Goal: Information Seeking & Learning: Check status

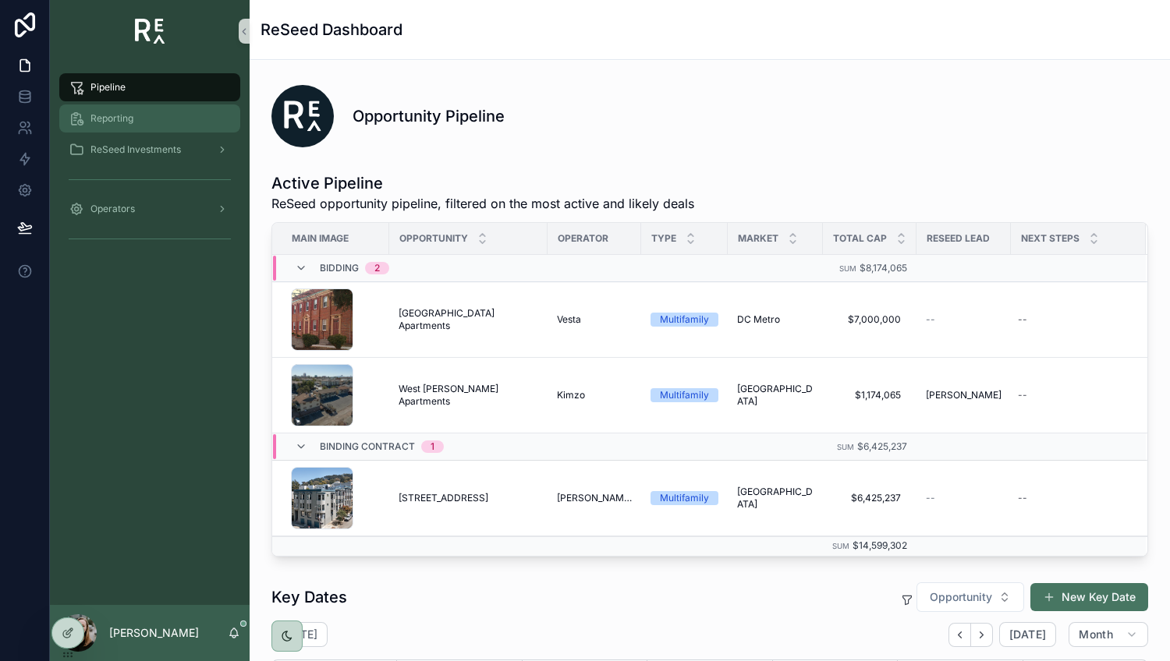
click at [133, 111] on div "Reporting" at bounding box center [150, 118] width 162 height 25
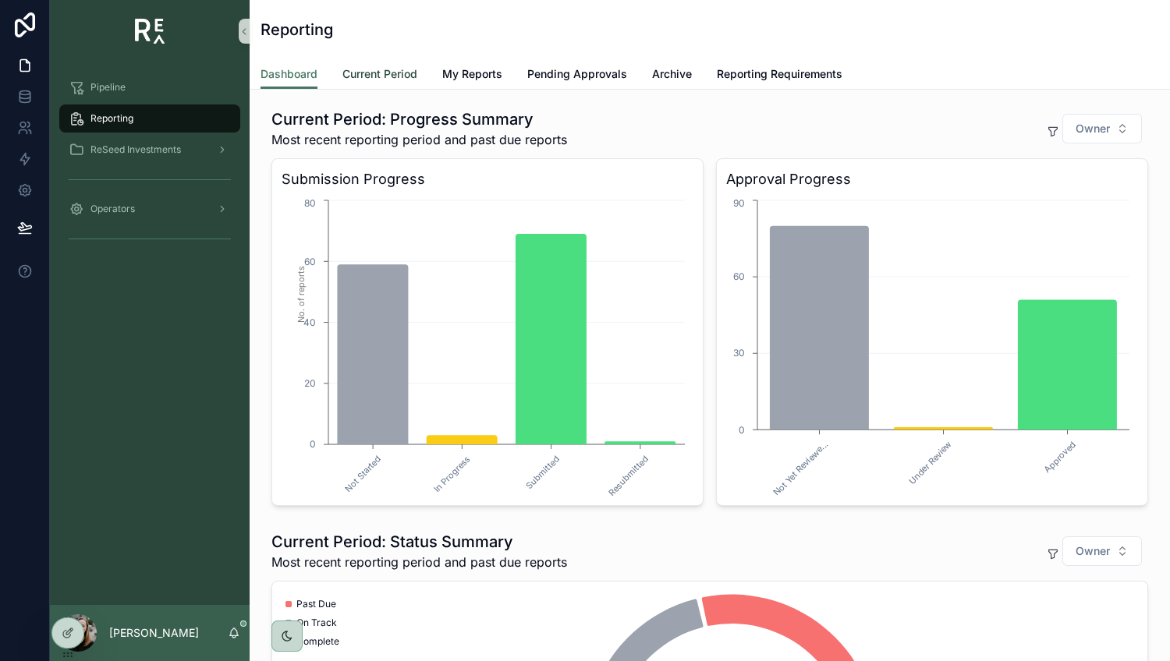
click at [409, 75] on span "Current Period" at bounding box center [379, 74] width 75 height 16
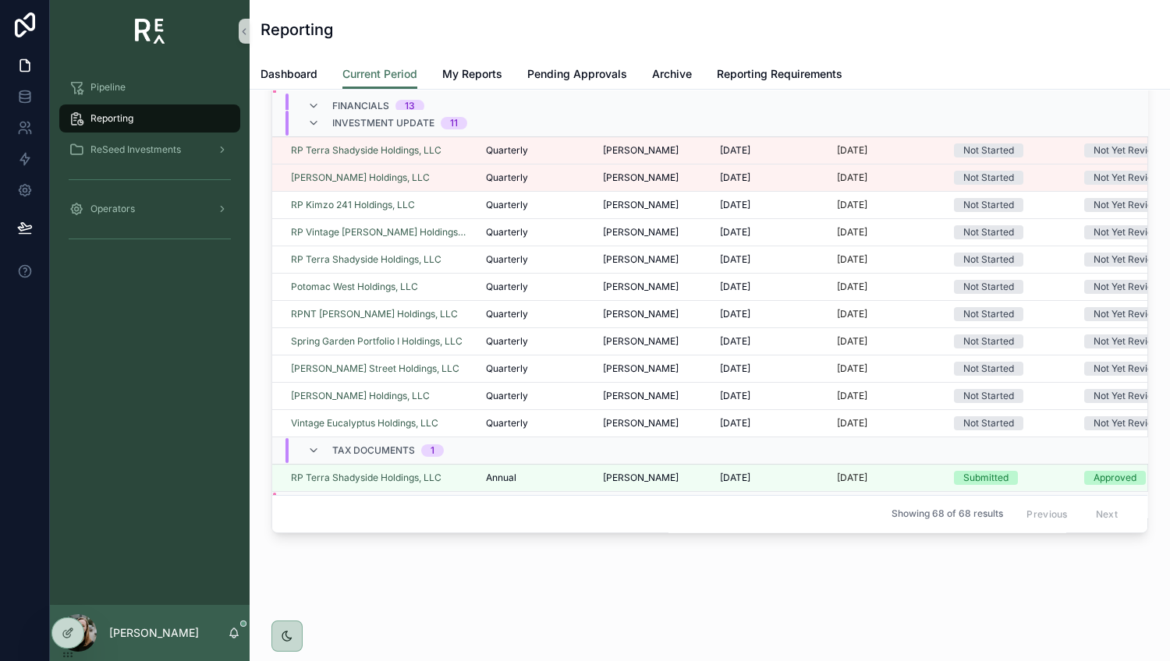
scroll to position [1226, 0]
click at [465, 202] on td "RP Kimzo 241 Holdings, LLC" at bounding box center [374, 204] width 204 height 27
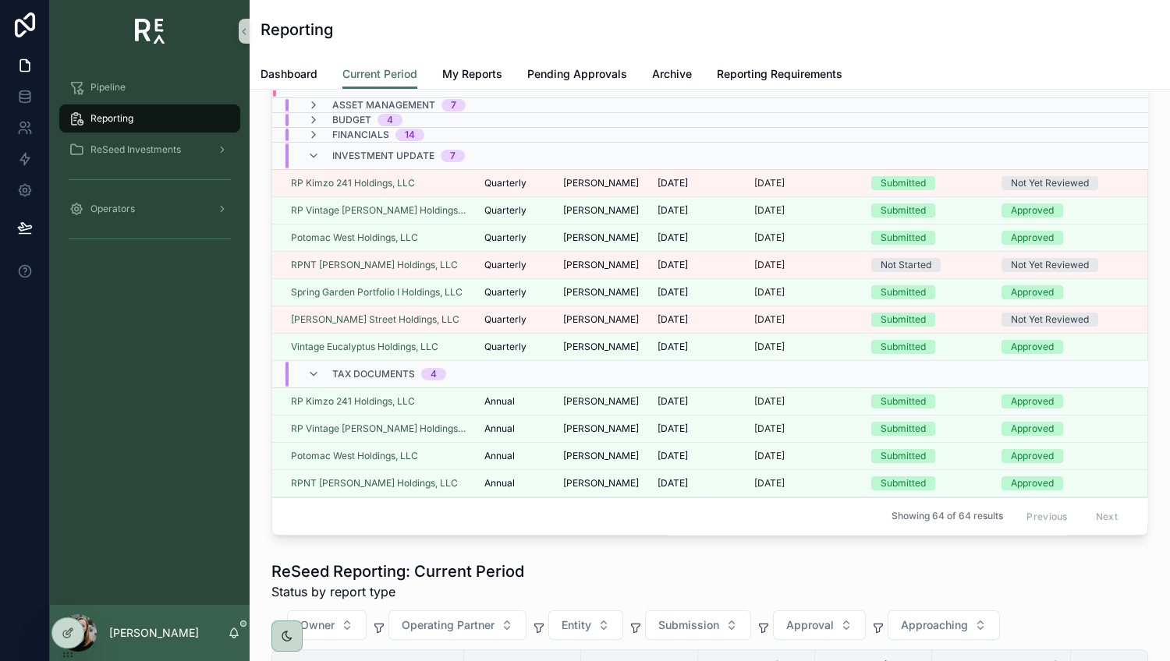
scroll to position [158, 0]
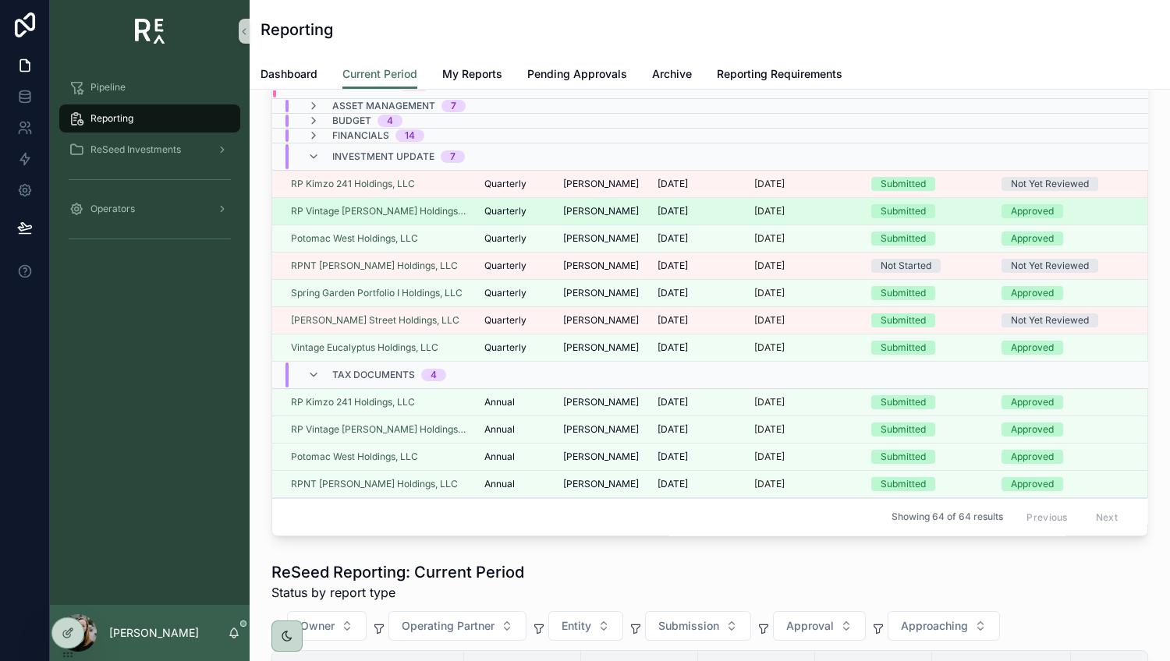
click at [458, 205] on div "RP Vintage [PERSON_NAME] Holdings, LLC" at bounding box center [378, 211] width 175 height 12
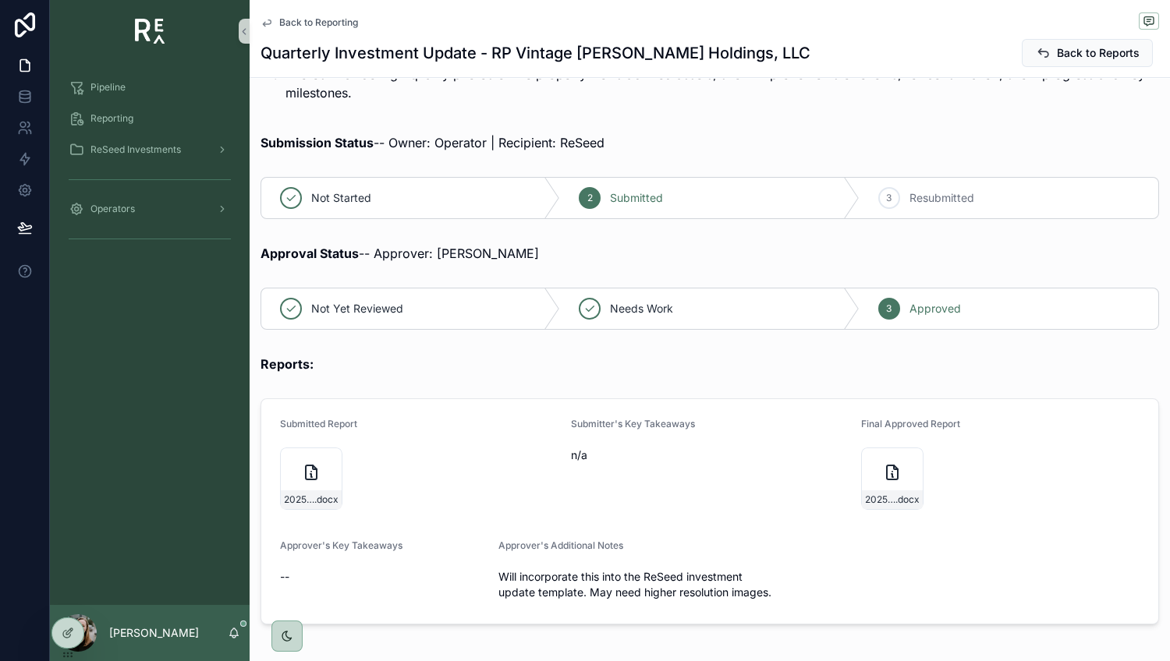
scroll to position [369, 0]
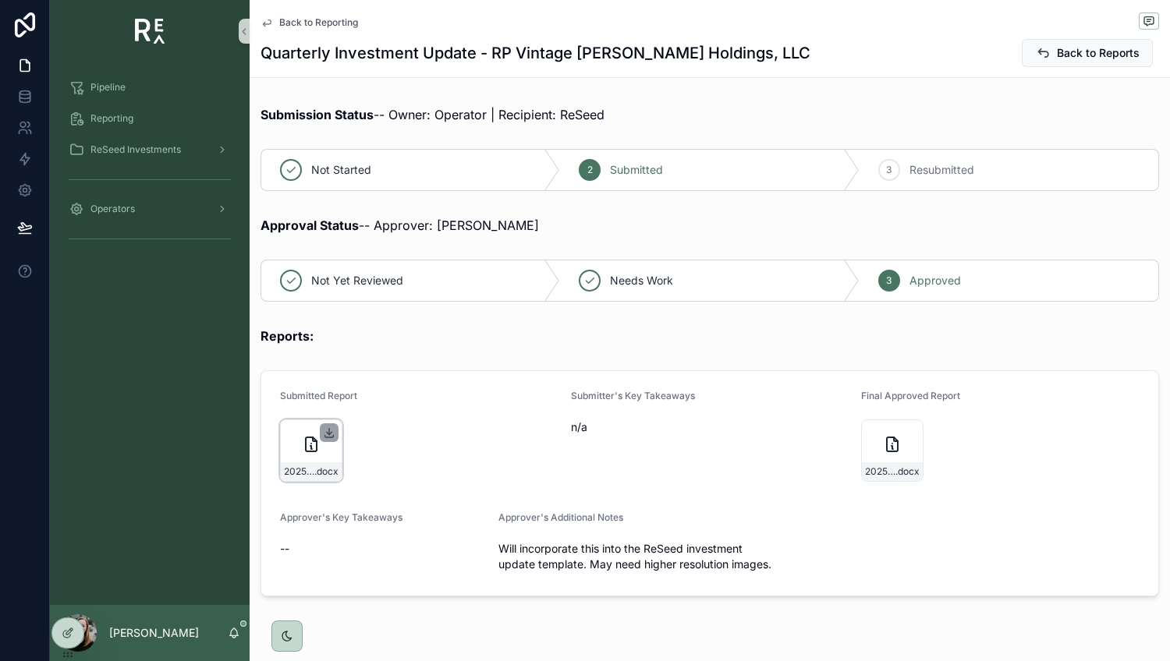
click at [325, 427] on icon "scrollable content" at bounding box center [329, 433] width 12 height 12
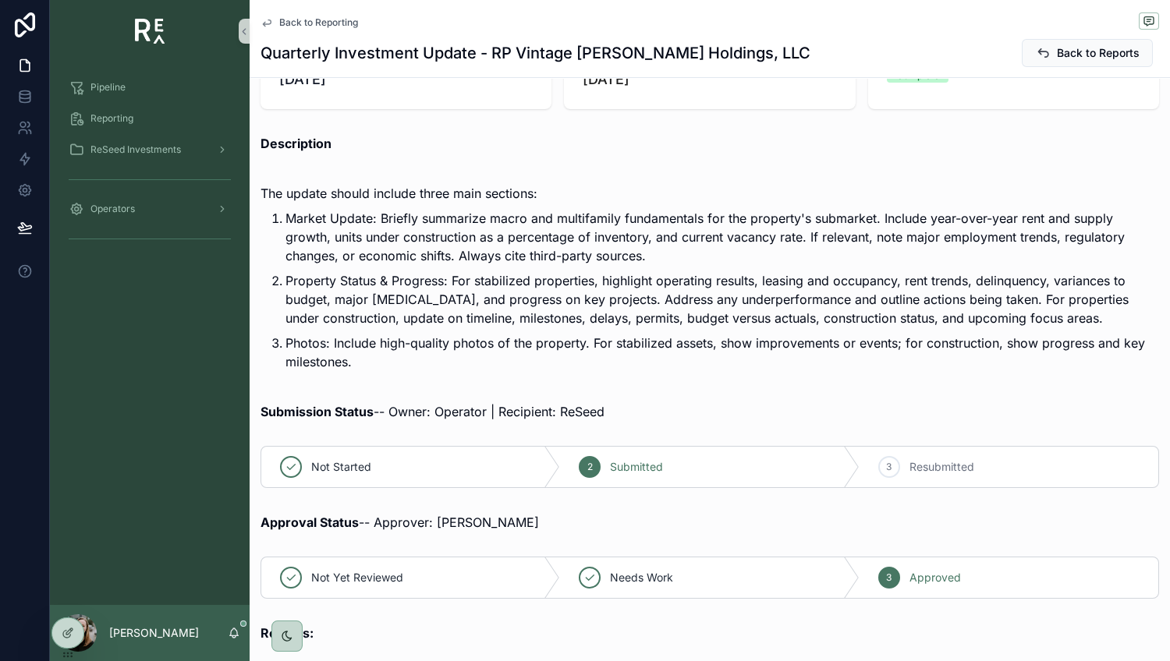
scroll to position [73, 0]
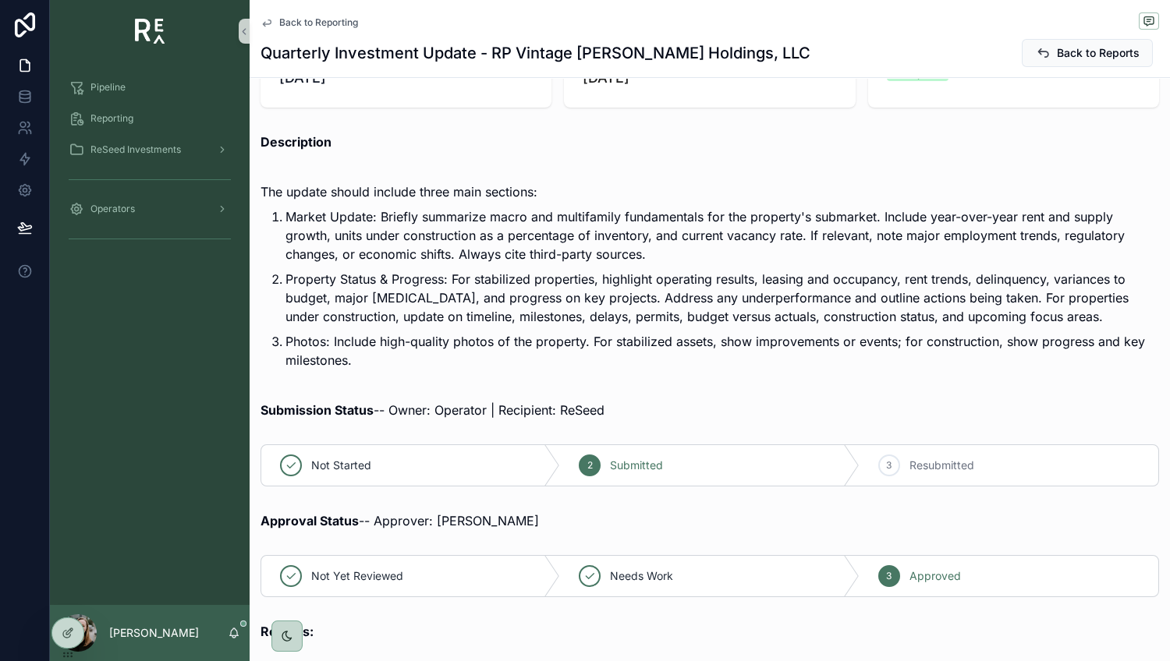
drag, startPoint x: 807, startPoint y: 431, endPoint x: 1079, endPoint y: 377, distance: 277.6
click at [1079, 377] on div "As of Date [DATE] Due Date [DATE] Notice Complete Description The update should…" at bounding box center [710, 460] width 920 height 875
click at [1066, 311] on p "Property Status & Progress: For stabilized properties, highlight operating resu…" at bounding box center [721, 298] width 873 height 56
click at [304, 217] on p "Market Update: Briefly summarize macro and multifamily fundamentals for the pro…" at bounding box center [721, 235] width 873 height 56
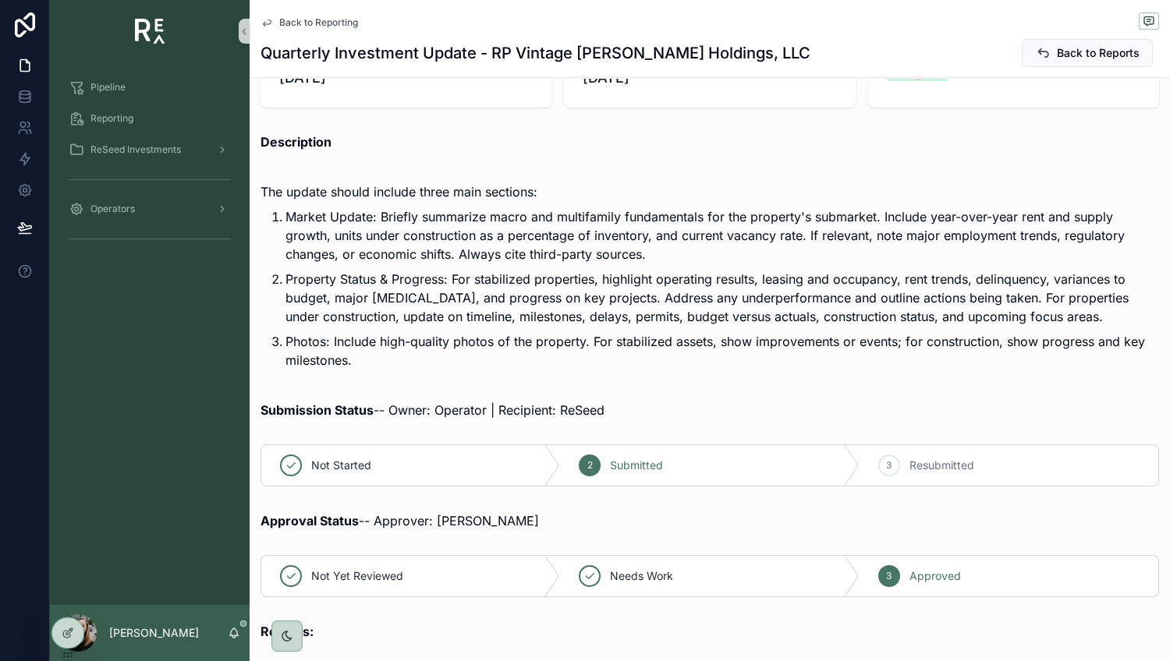
click at [304, 217] on p "Market Update: Briefly summarize macro and multifamily fundamentals for the pro…" at bounding box center [721, 235] width 873 height 56
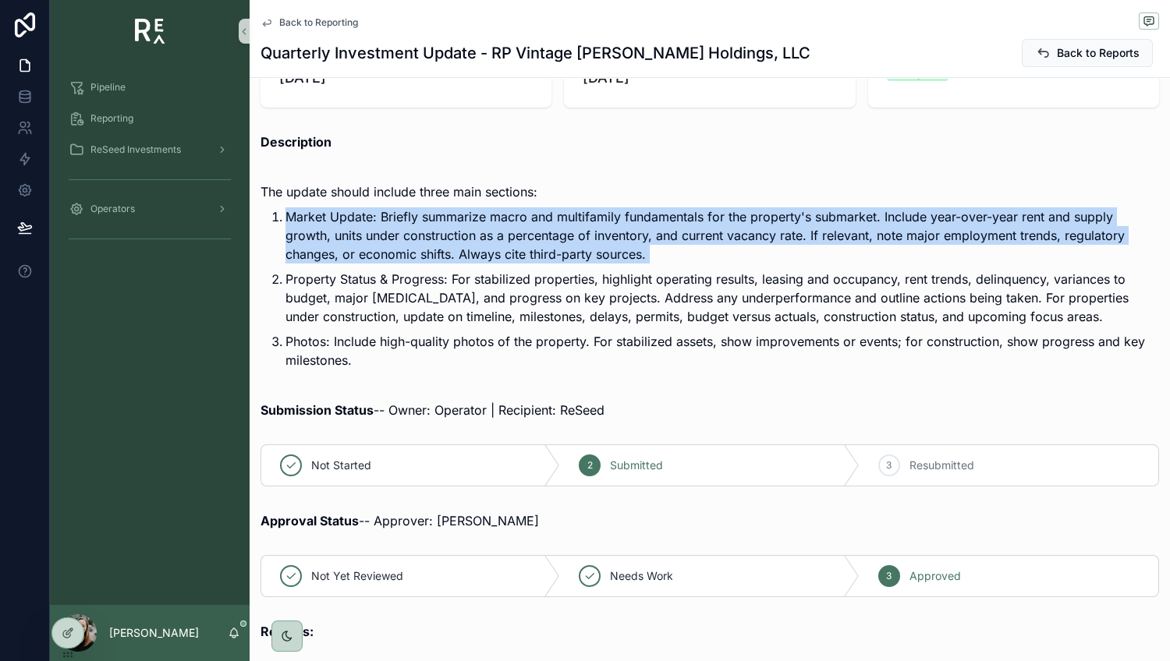
click at [304, 217] on p "Market Update: Briefly summarize macro and multifamily fundamentals for the pro…" at bounding box center [721, 235] width 873 height 56
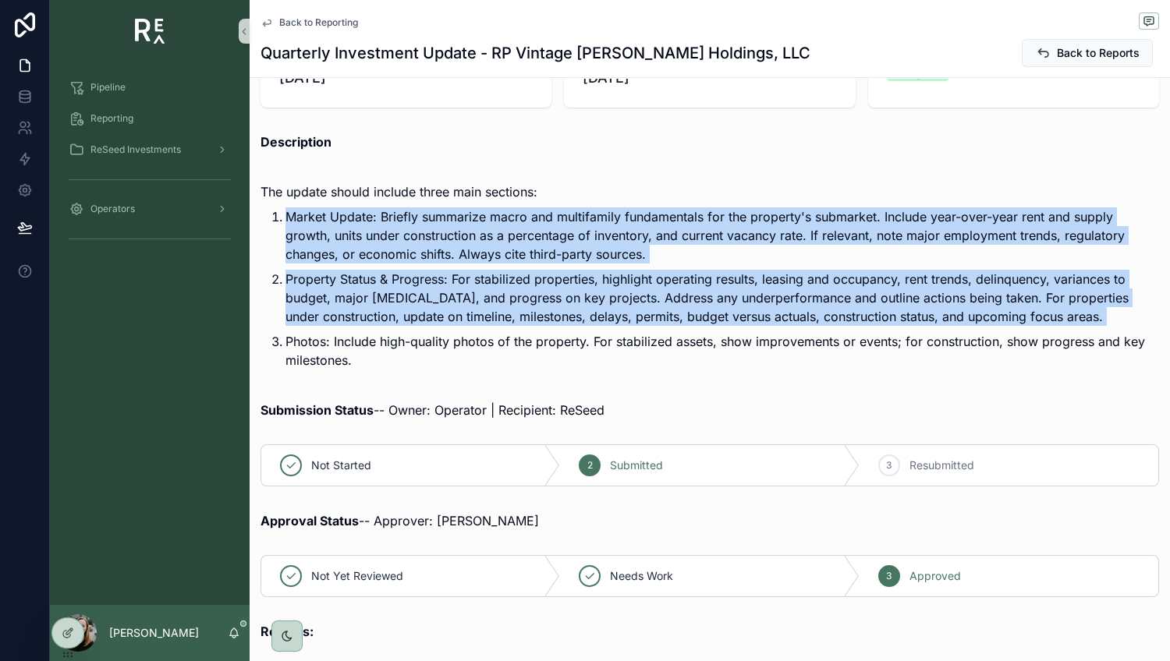
copy ol "Market Update: Briefly summarize macro and multifamily fundamentals for the pro…"
click at [338, 18] on span "Back to Reporting" at bounding box center [318, 22] width 79 height 12
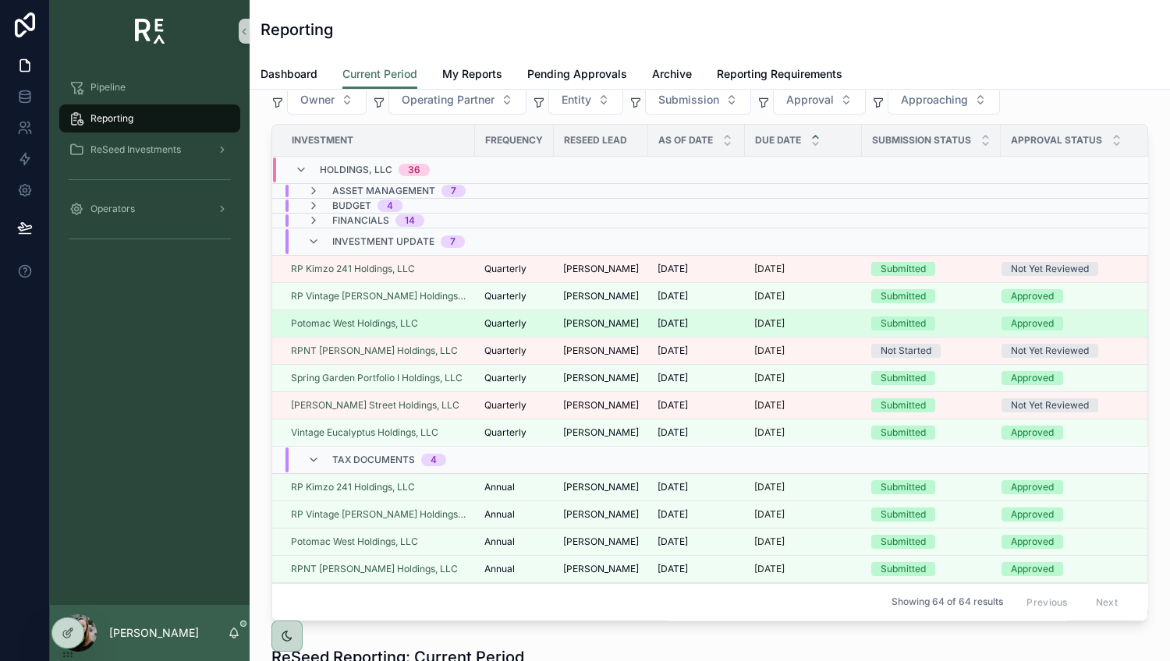
click at [446, 320] on div "Potomac West Holdings, LLC" at bounding box center [378, 323] width 175 height 12
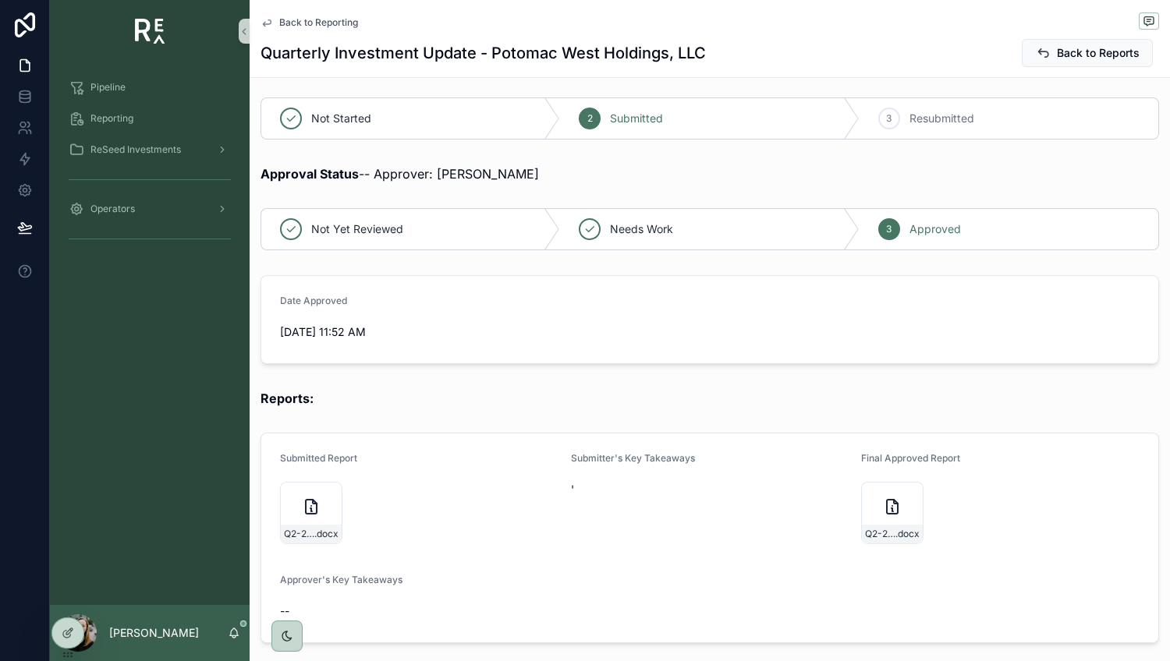
scroll to position [505, 0]
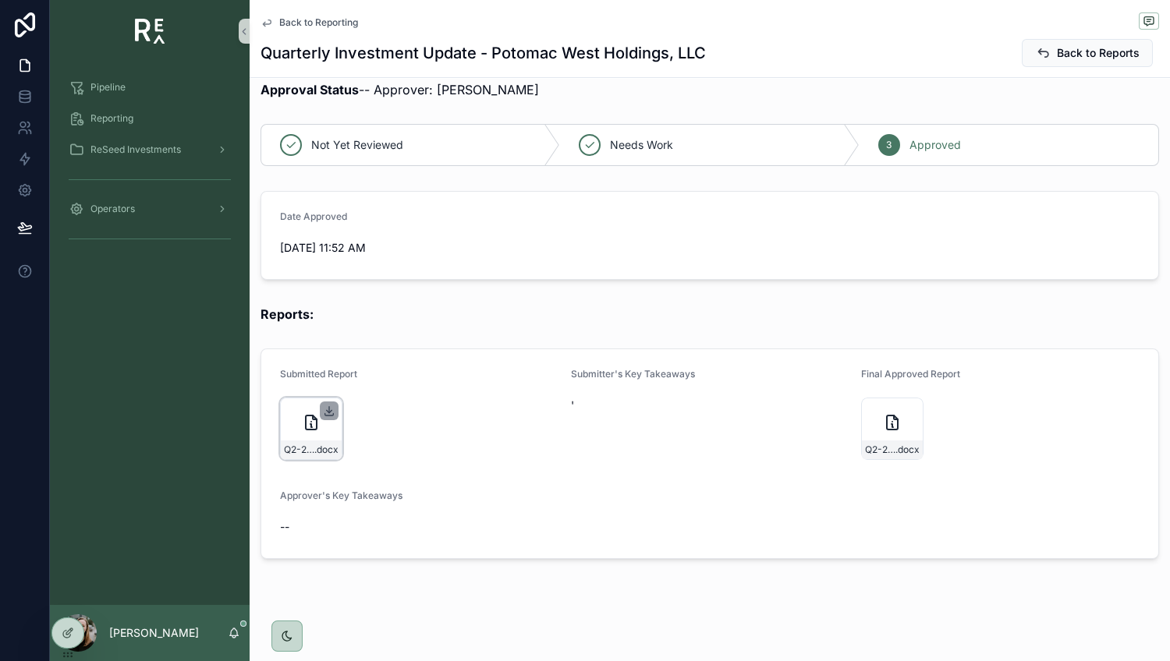
click at [325, 413] on icon "scrollable content" at bounding box center [329, 411] width 12 height 12
click at [332, 405] on icon "scrollable content" at bounding box center [329, 411] width 12 height 12
click at [326, 409] on icon "scrollable content" at bounding box center [329, 411] width 12 height 12
click at [324, 434] on div "Q2-2025-[GEOGRAPHIC_DATA]-West-Update .docx" at bounding box center [311, 429] width 62 height 62
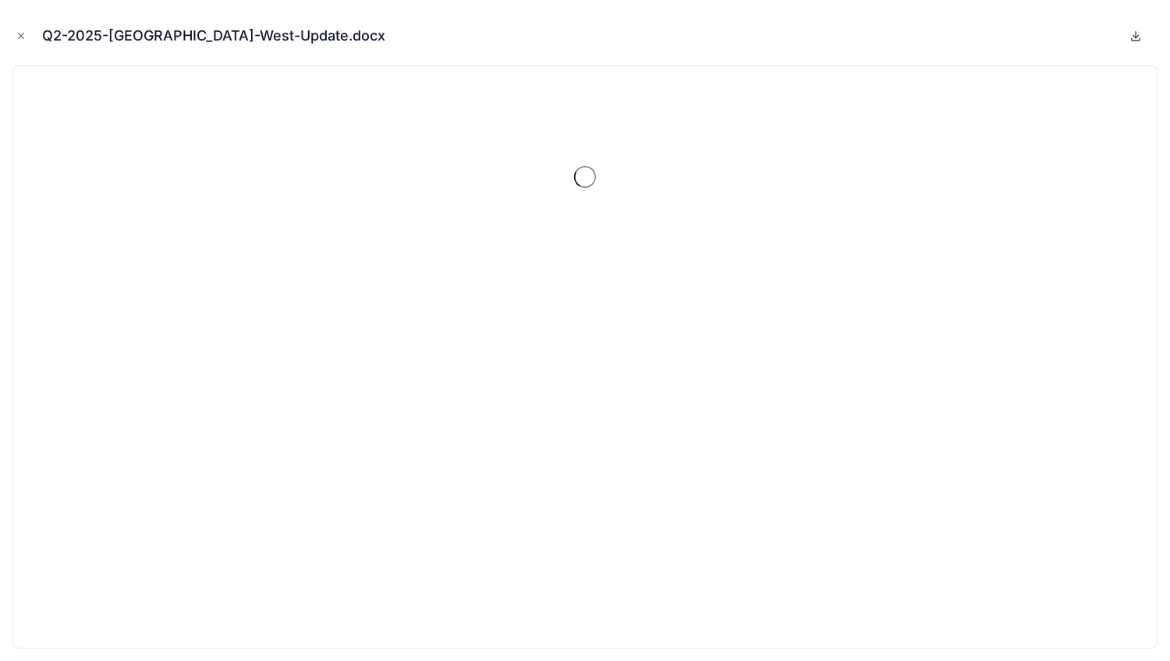
click at [1138, 36] on icon at bounding box center [1135, 36] width 12 height 12
click at [1136, 36] on icon at bounding box center [1135, 36] width 5 height 2
